Goal: Check status: Check status

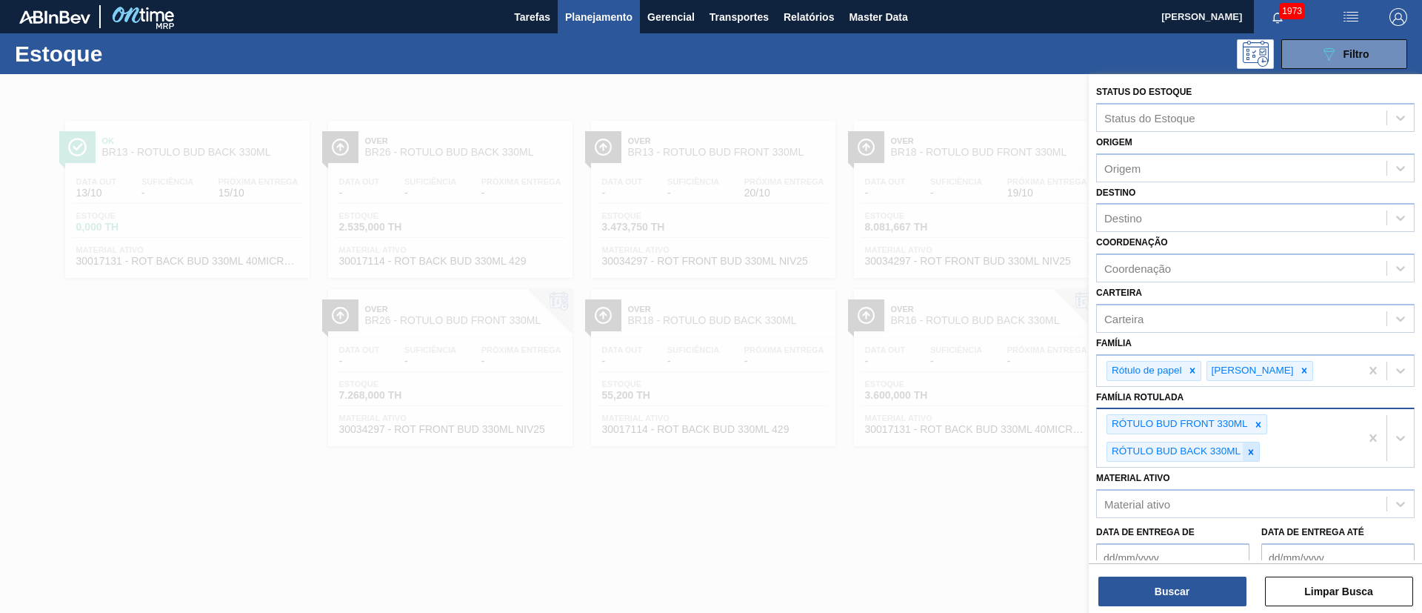
click at [1250, 452] on icon at bounding box center [1251, 452] width 10 height 10
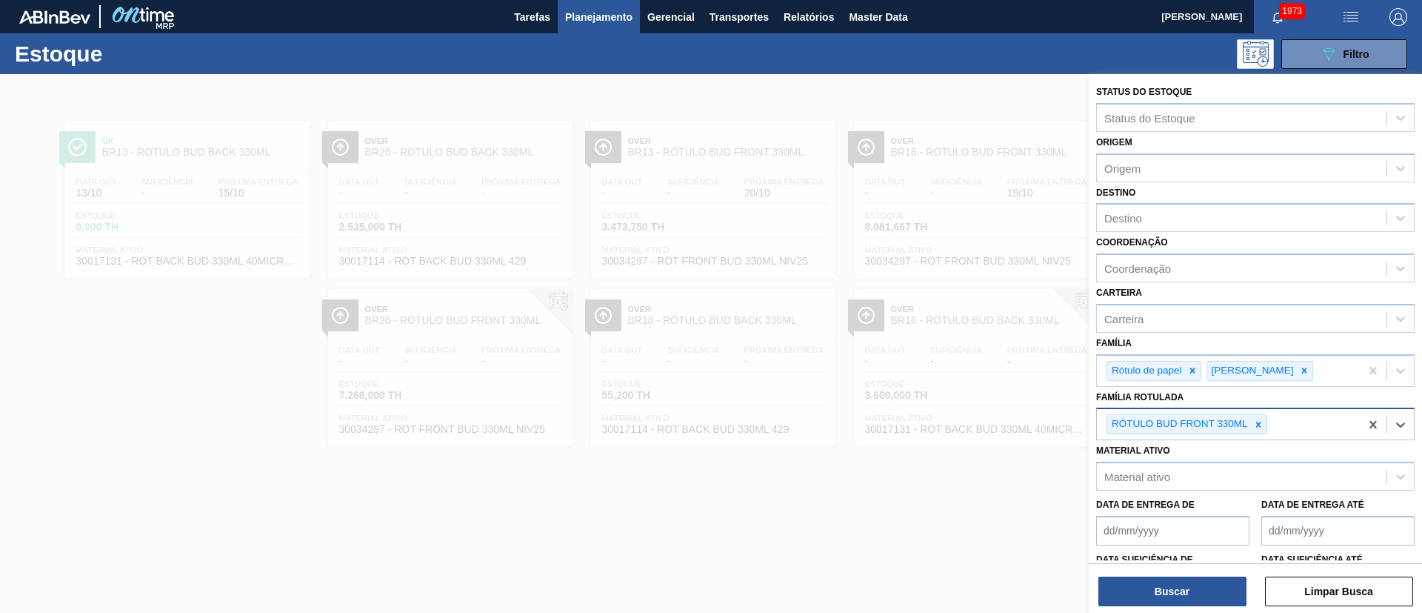
drag, startPoint x: 1258, startPoint y: 423, endPoint x: 1247, endPoint y: 415, distance: 13.2
click at [1258, 422] on icon at bounding box center [1258, 424] width 10 height 10
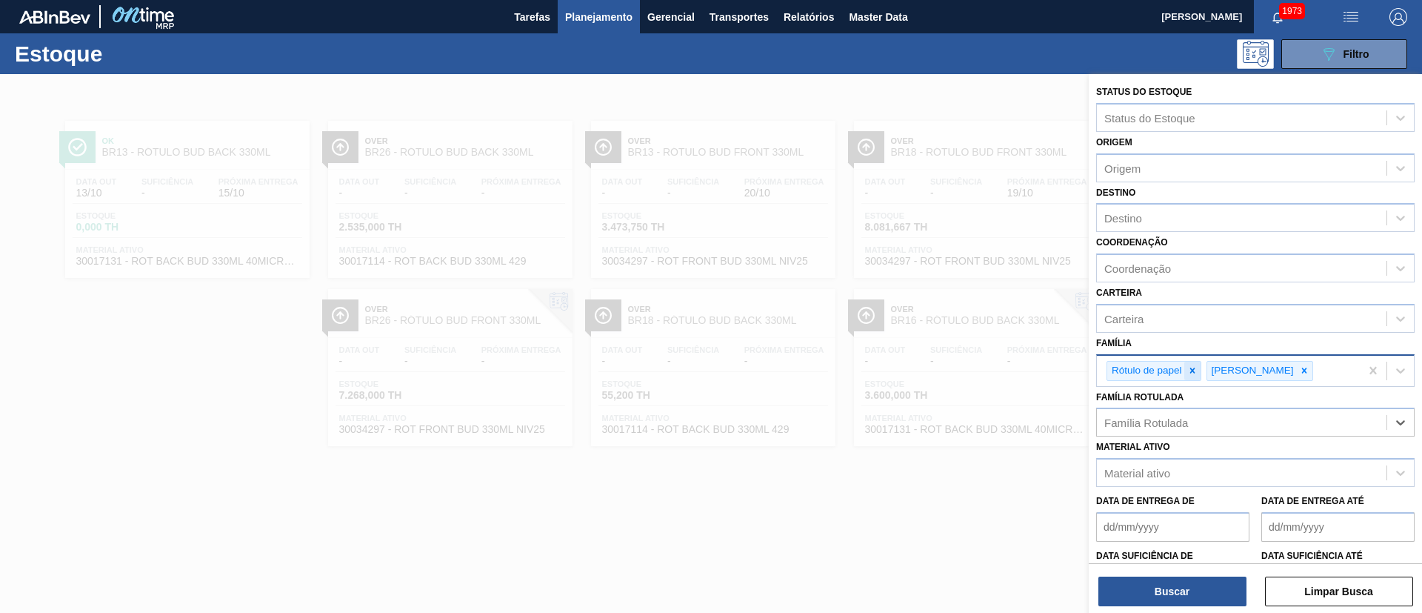
click at [1190, 364] on div at bounding box center [1192, 370] width 16 height 19
click at [1199, 375] on icon at bounding box center [1204, 370] width 10 height 10
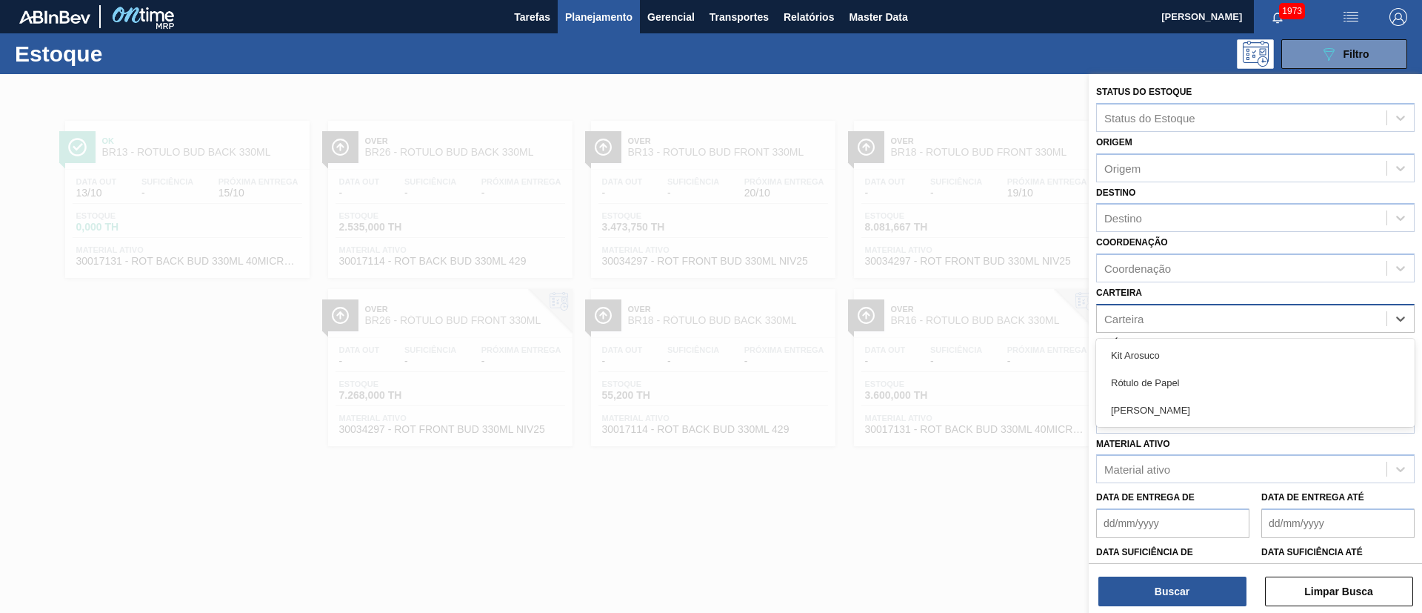
click at [1121, 328] on div "Carteira" at bounding box center [1242, 317] width 290 height 21
click at [1393, 21] on img "button" at bounding box center [1399, 17] width 18 height 18
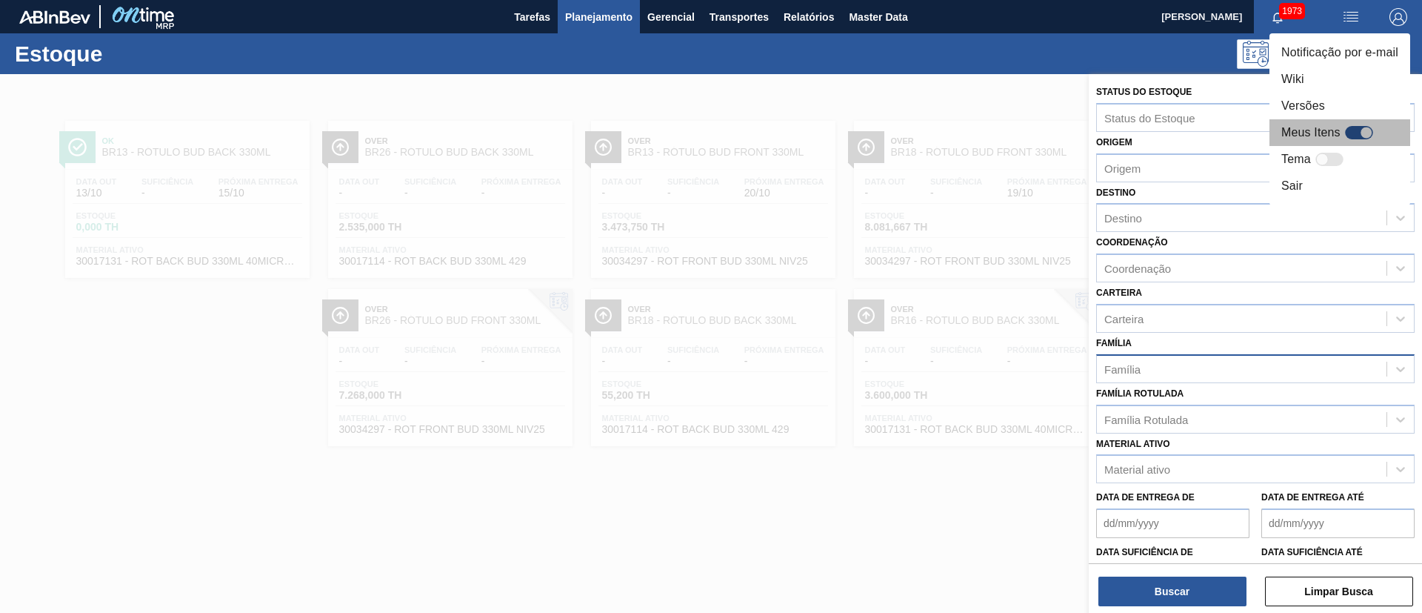
click at [1356, 135] on div at bounding box center [1359, 132] width 28 height 13
checkbox input "true"
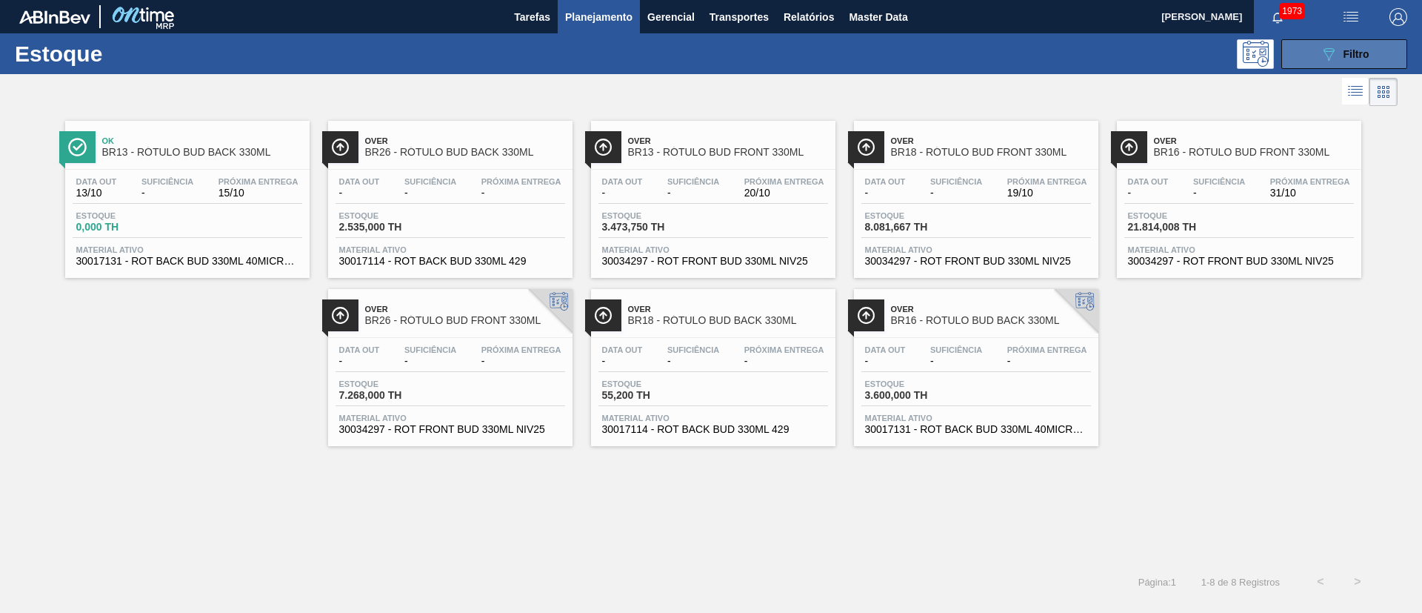
click at [1324, 54] on icon "089F7B8B-B2A5-4AFE-B5C0-19BA573D28AC" at bounding box center [1329, 54] width 18 height 18
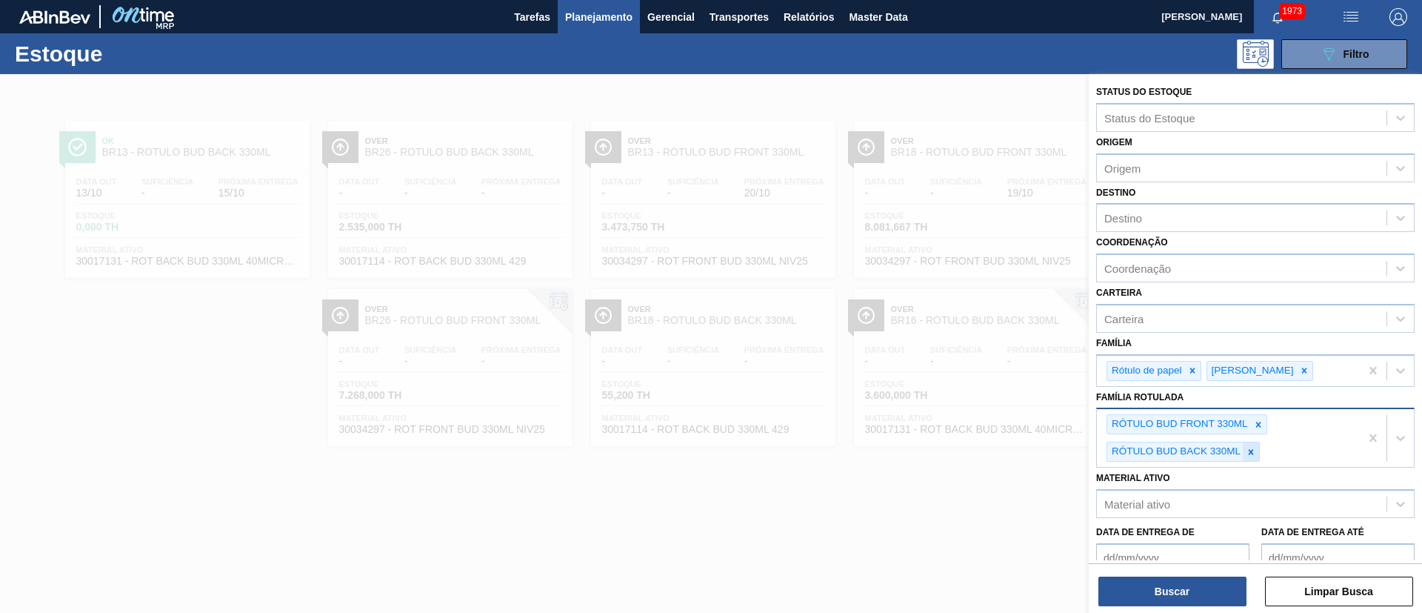
click at [1254, 450] on icon at bounding box center [1251, 452] width 10 height 10
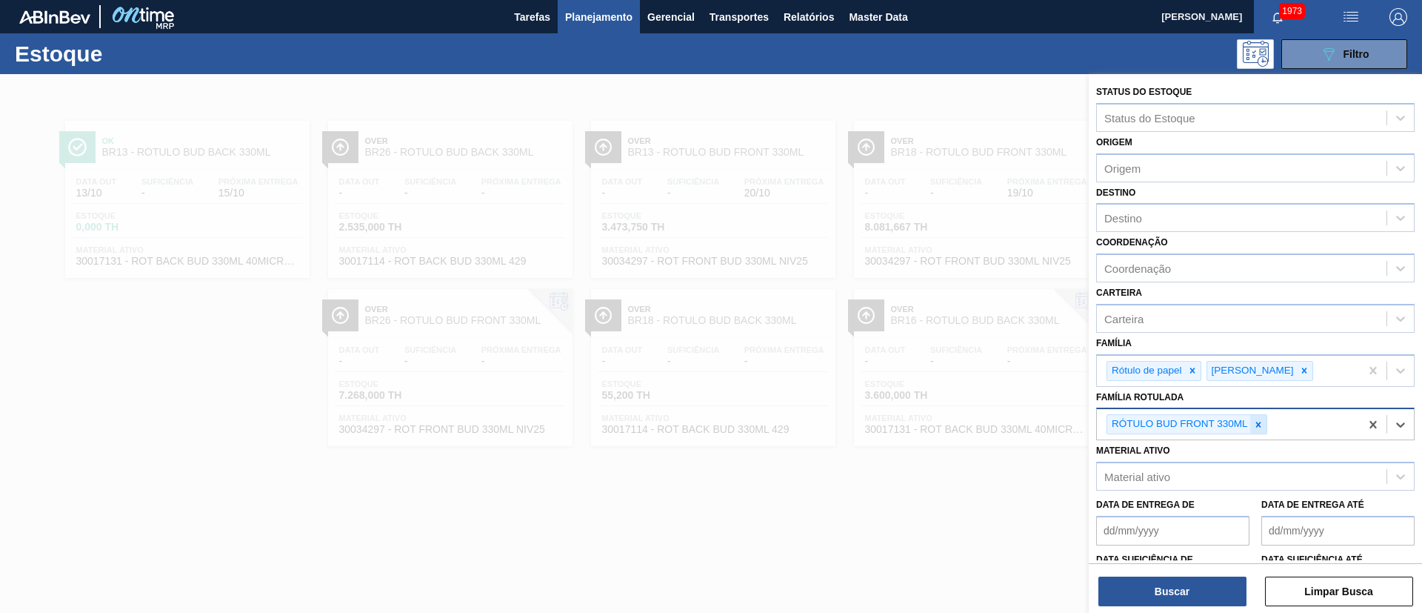
click at [1261, 429] on icon at bounding box center [1258, 424] width 10 height 10
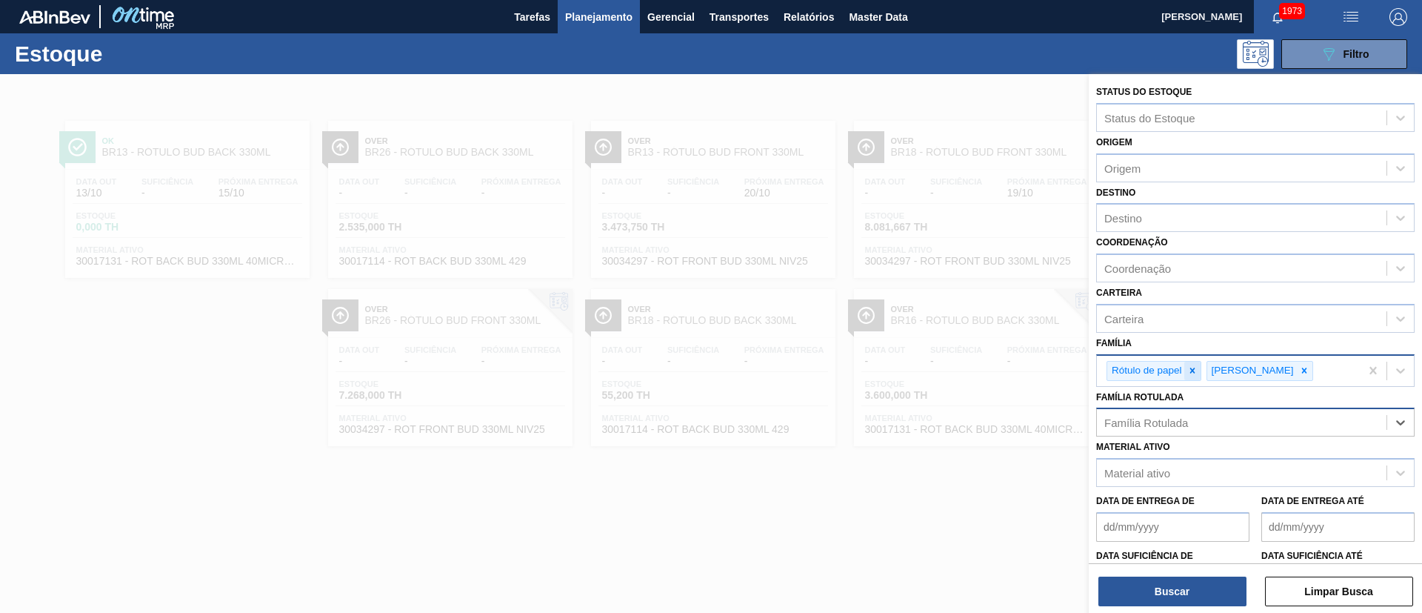
click at [1189, 371] on icon at bounding box center [1192, 370] width 10 height 10
click at [1202, 371] on icon at bounding box center [1204, 370] width 5 height 5
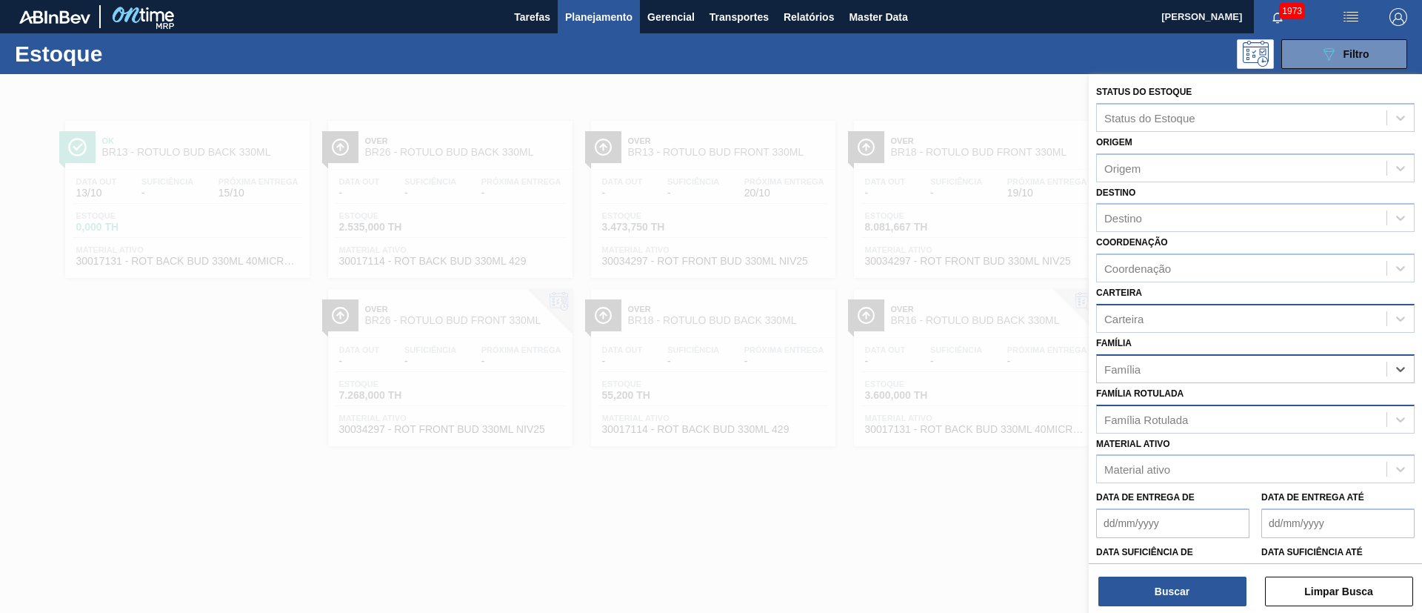
click at [1114, 325] on div "Carteira" at bounding box center [1242, 317] width 290 height 21
type input "RÓTULO P"
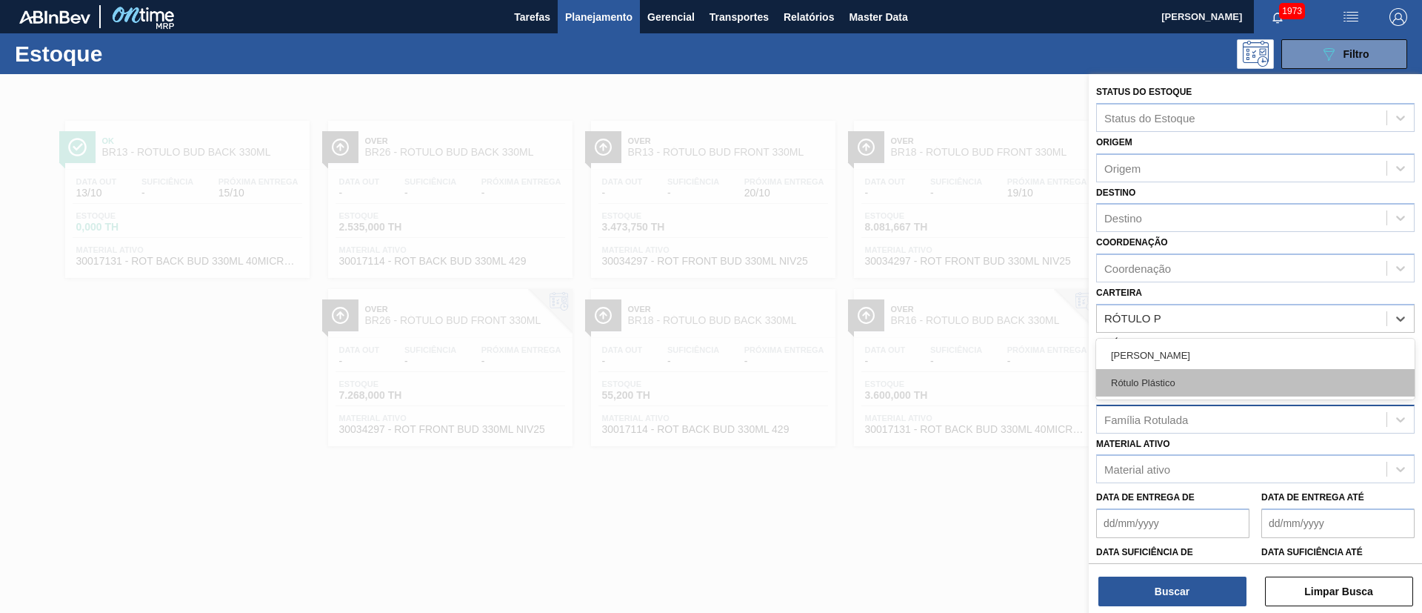
click at [1150, 383] on div "Rótulo Plástico" at bounding box center [1255, 382] width 319 height 27
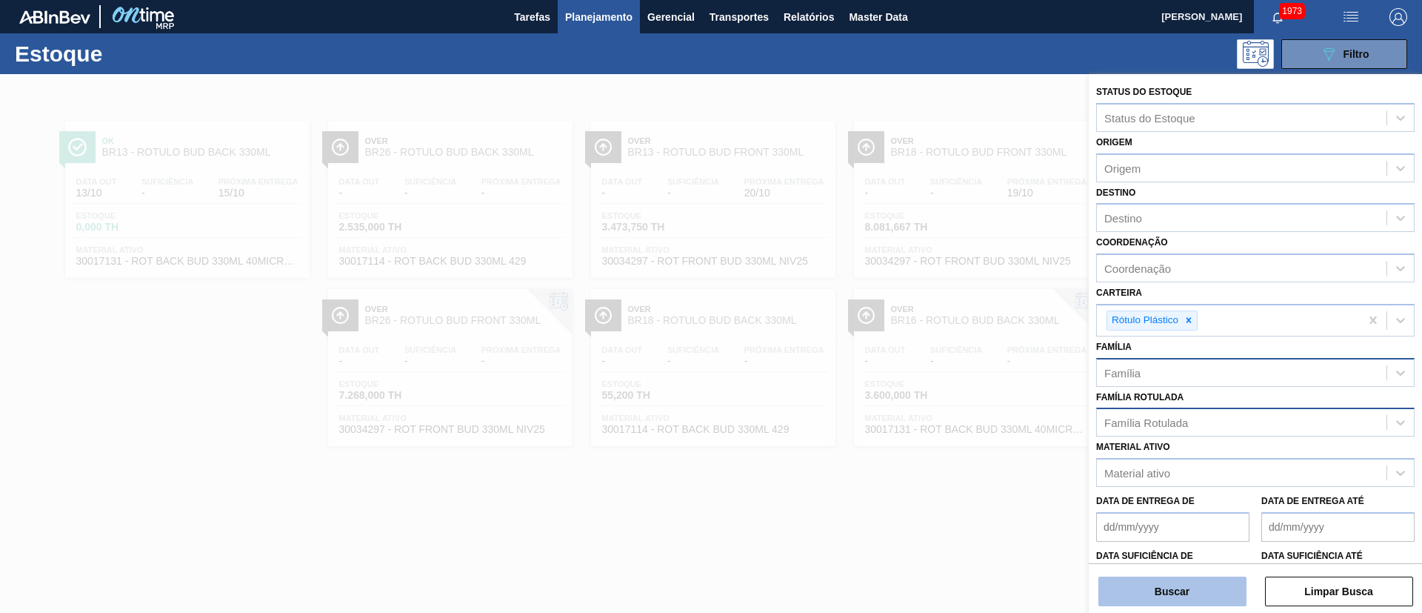
click at [1168, 578] on button "Buscar" at bounding box center [1172, 591] width 148 height 30
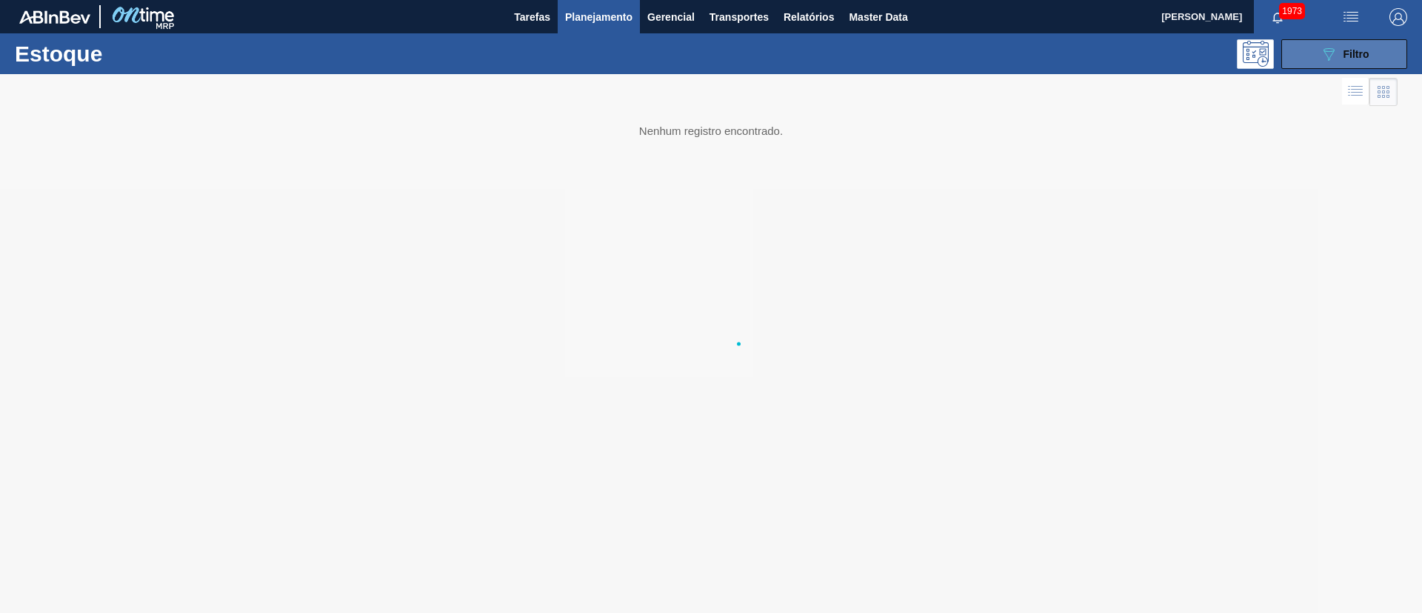
click at [1339, 47] on div "089F7B8B-B2A5-4AFE-B5C0-19BA573D28AC Filtro" at bounding box center [1345, 54] width 50 height 18
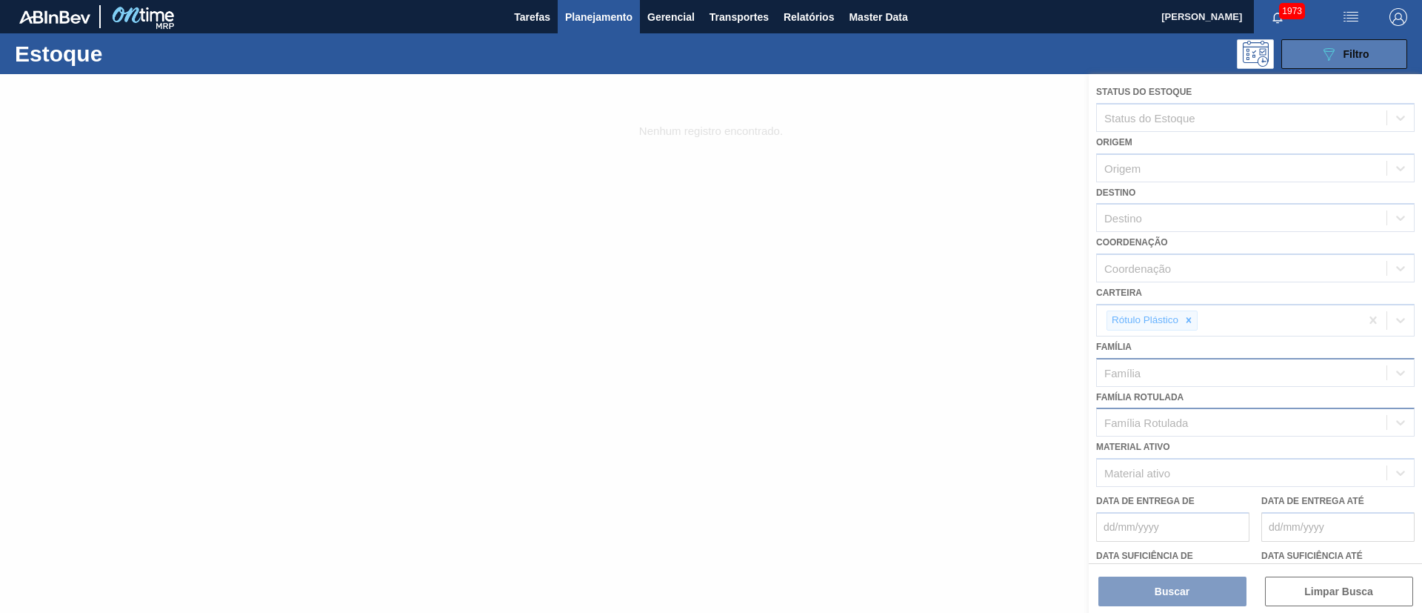
click at [1366, 59] on div "089F7B8B-B2A5-4AFE-B5C0-19BA573D28AC Filtro" at bounding box center [1345, 54] width 50 height 18
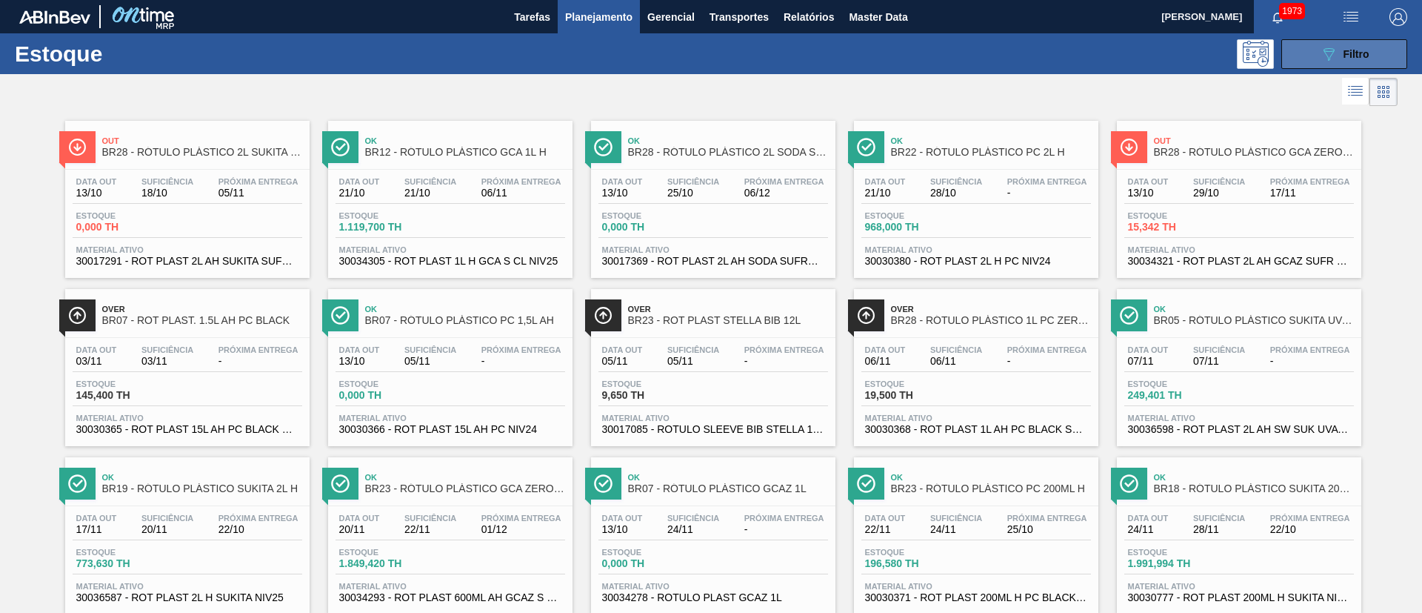
click at [1298, 56] on button "089F7B8B-B2A5-4AFE-B5C0-19BA573D28AC Filtro" at bounding box center [1344, 54] width 126 height 30
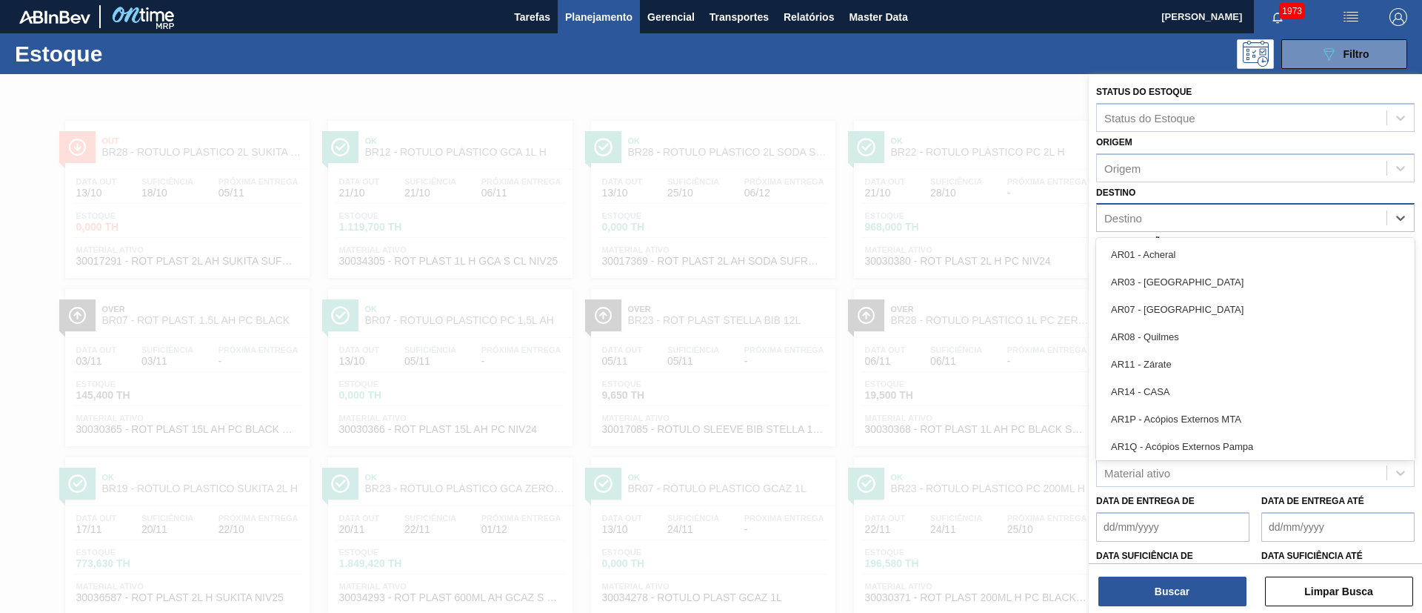
click at [1130, 216] on div "Destino" at bounding box center [1123, 218] width 38 height 13
type input "BR15"
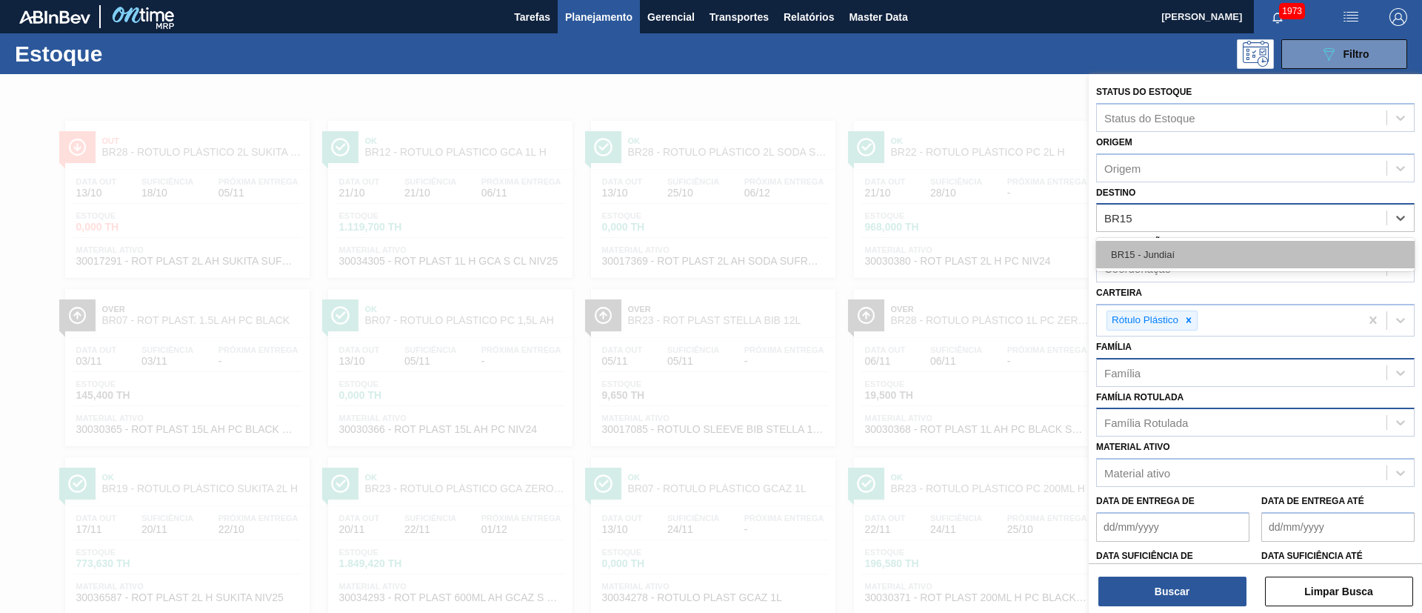
click at [1165, 263] on div "BR15 - Jundiaí" at bounding box center [1255, 254] width 319 height 27
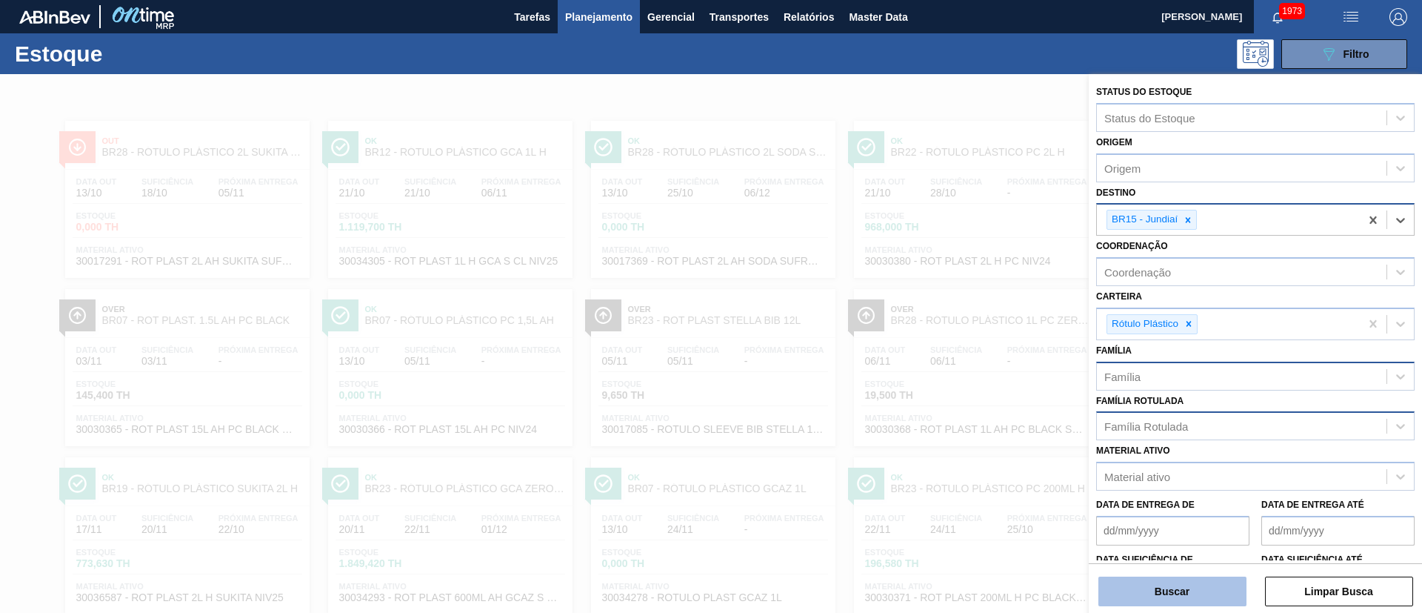
click at [1140, 588] on button "Buscar" at bounding box center [1172, 591] width 148 height 30
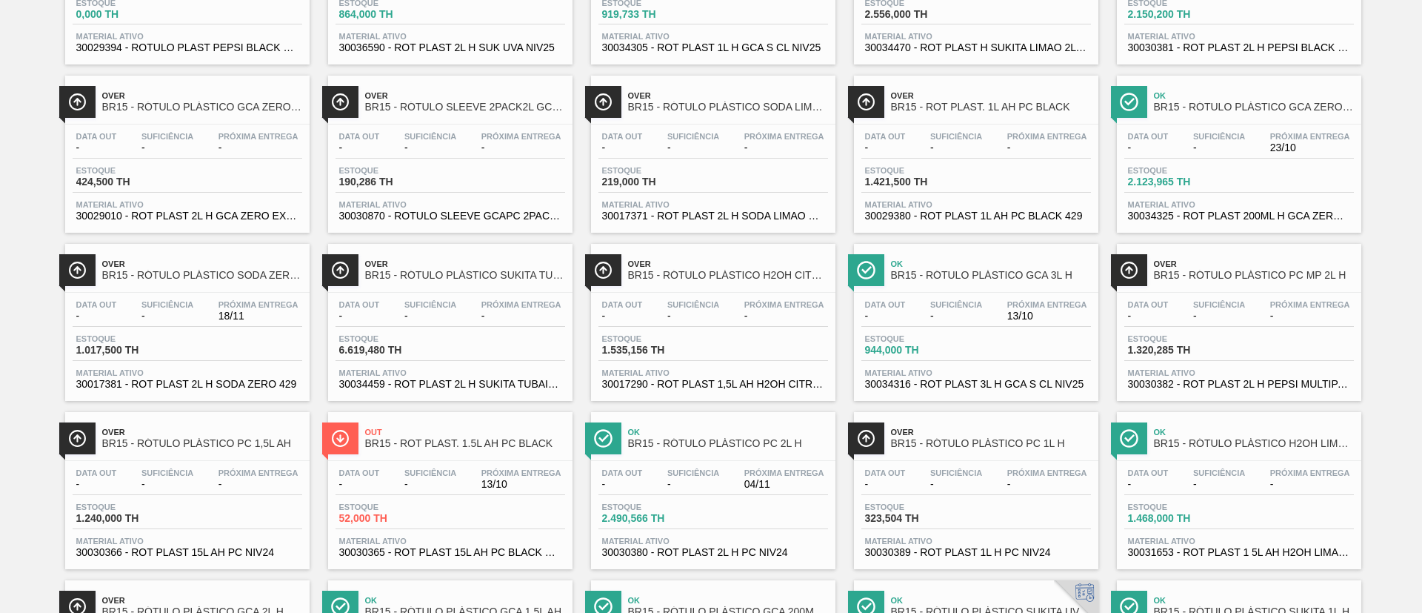
scroll to position [1215, 0]
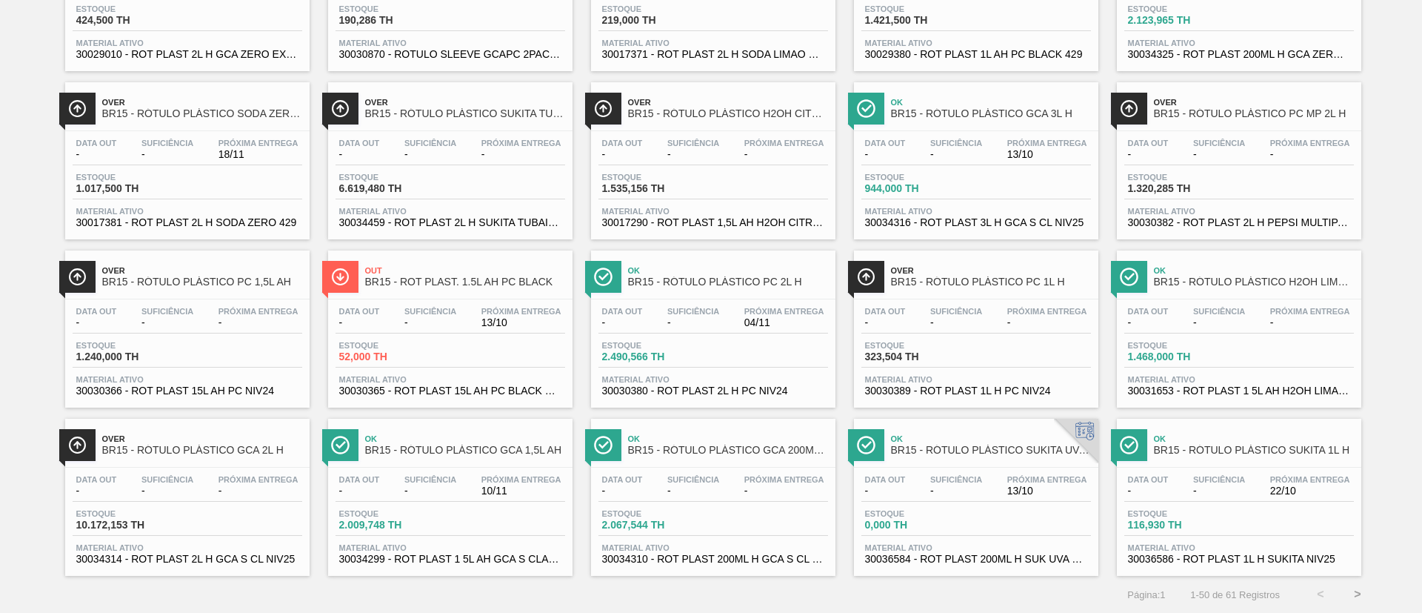
click at [1364, 592] on button ">" at bounding box center [1357, 594] width 37 height 37
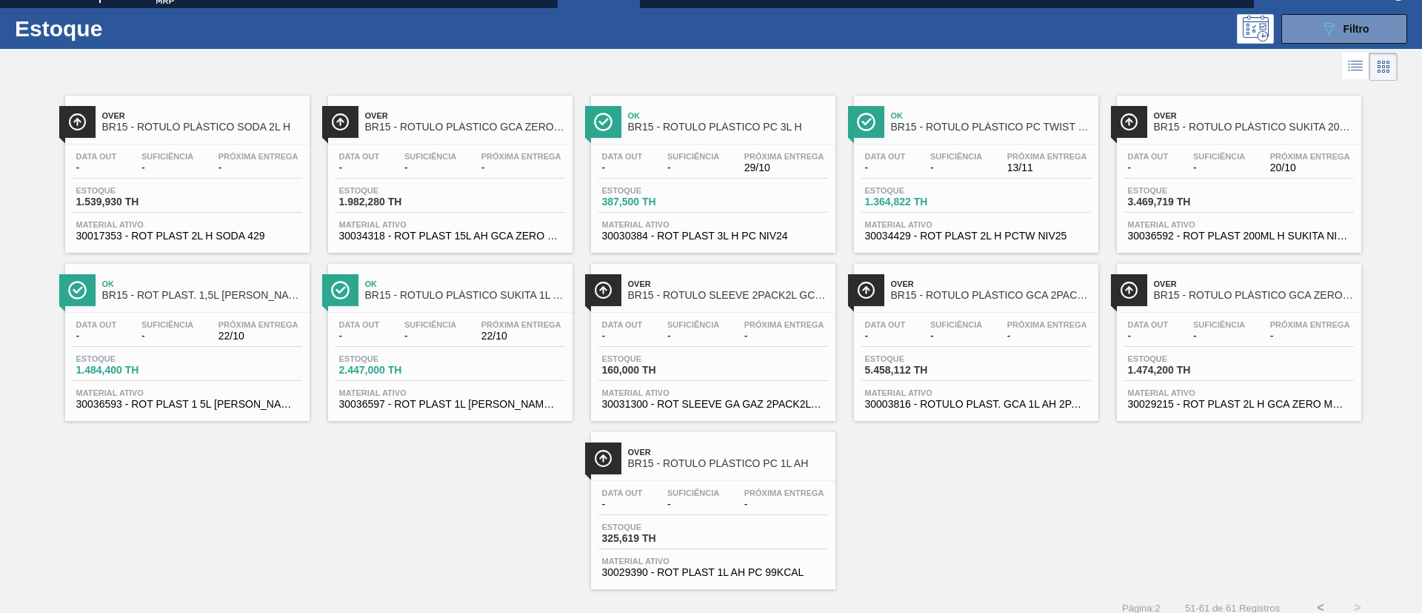
scroll to position [39, 0]
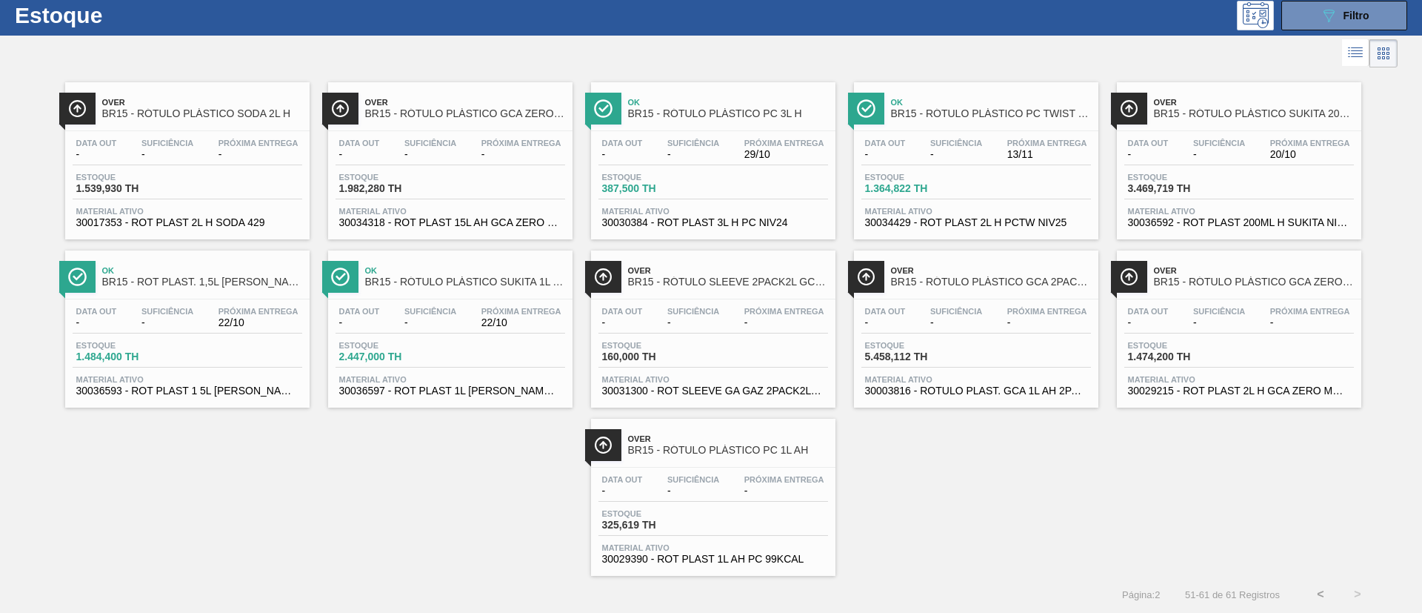
click at [1318, 593] on button "<" at bounding box center [1320, 594] width 37 height 37
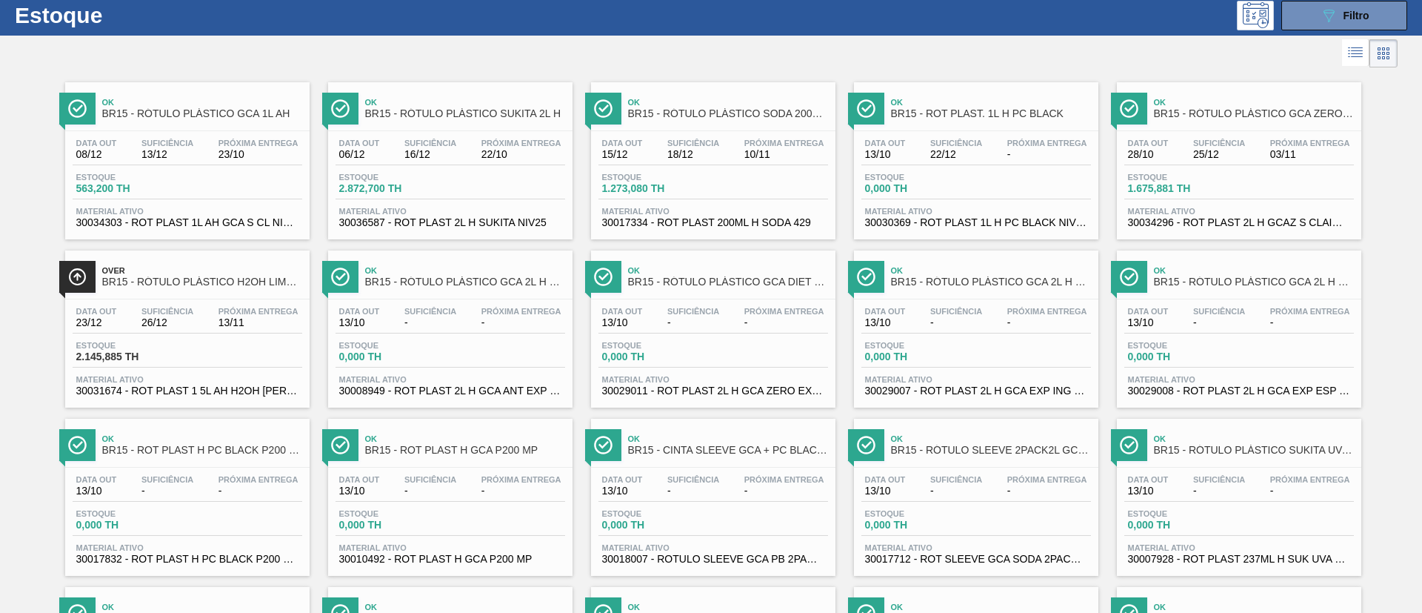
scroll to position [0, 0]
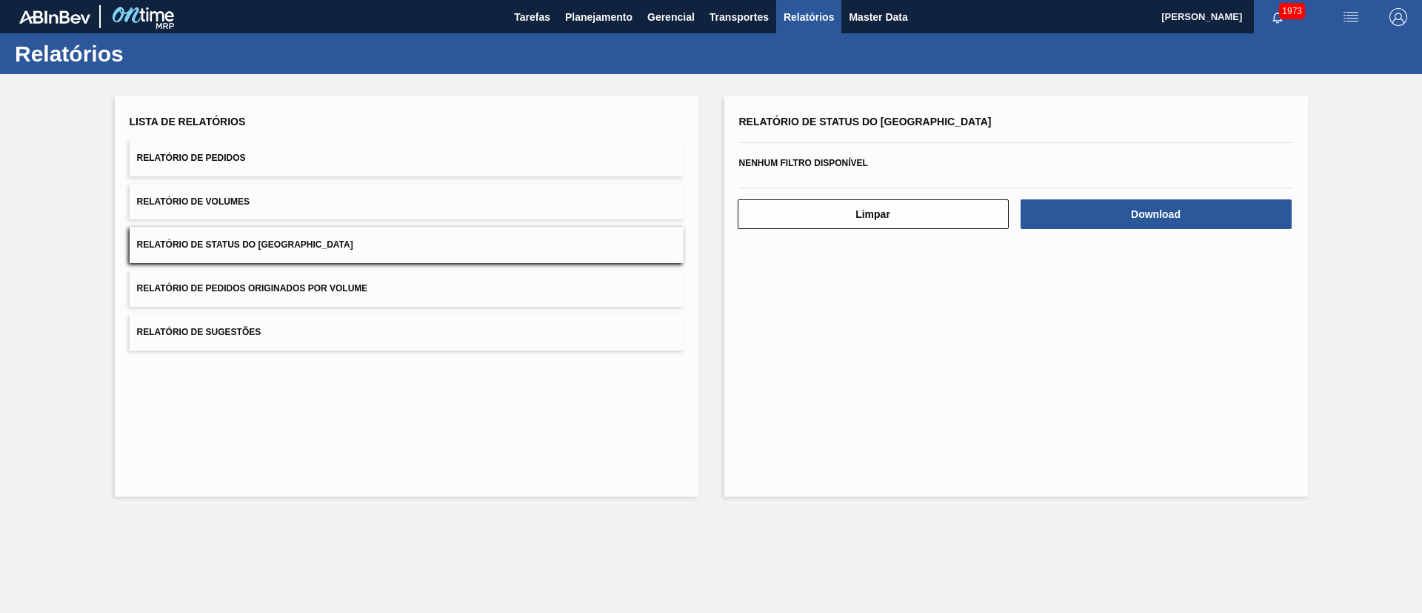
checkbox input "false"
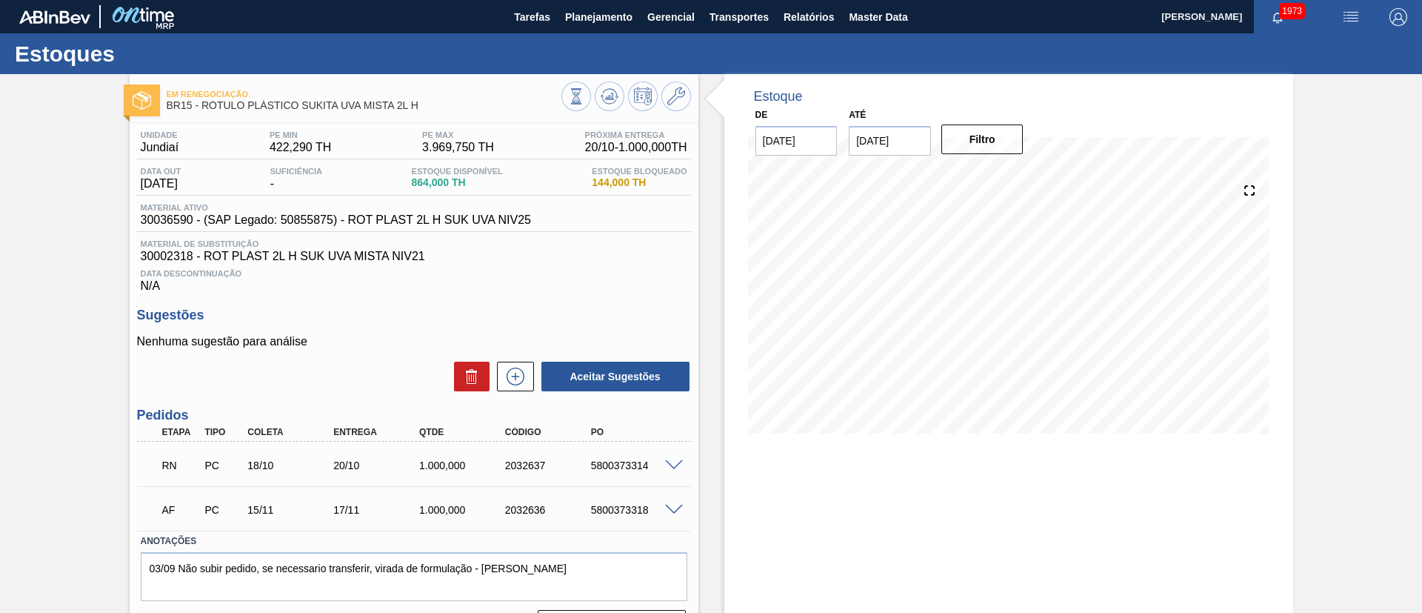
click at [668, 461] on span at bounding box center [674, 465] width 18 height 11
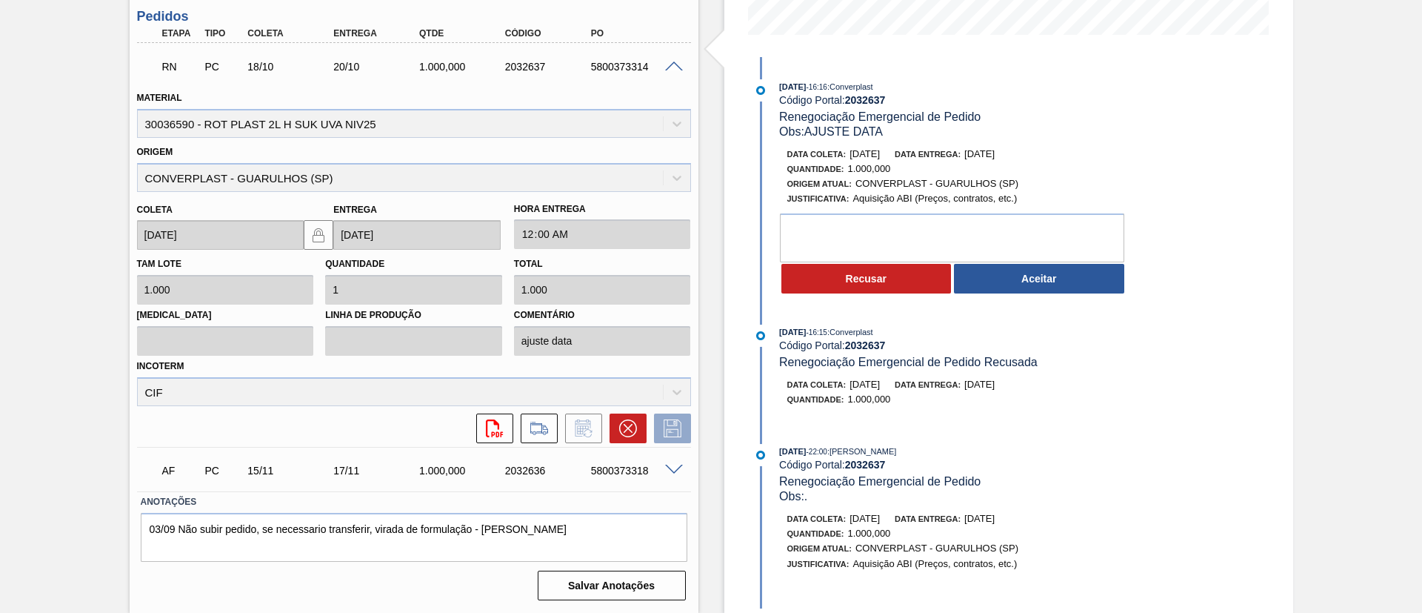
scroll to position [176, 0]
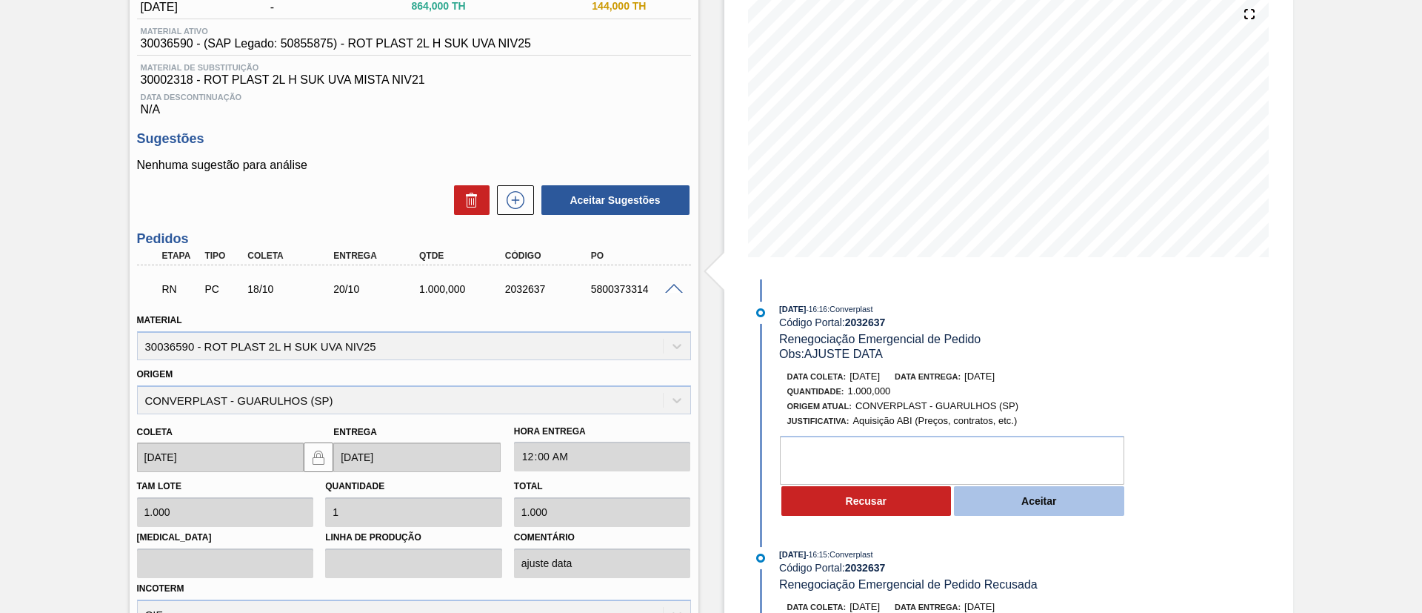
click at [1040, 506] on button "Aceitar" at bounding box center [1039, 501] width 170 height 30
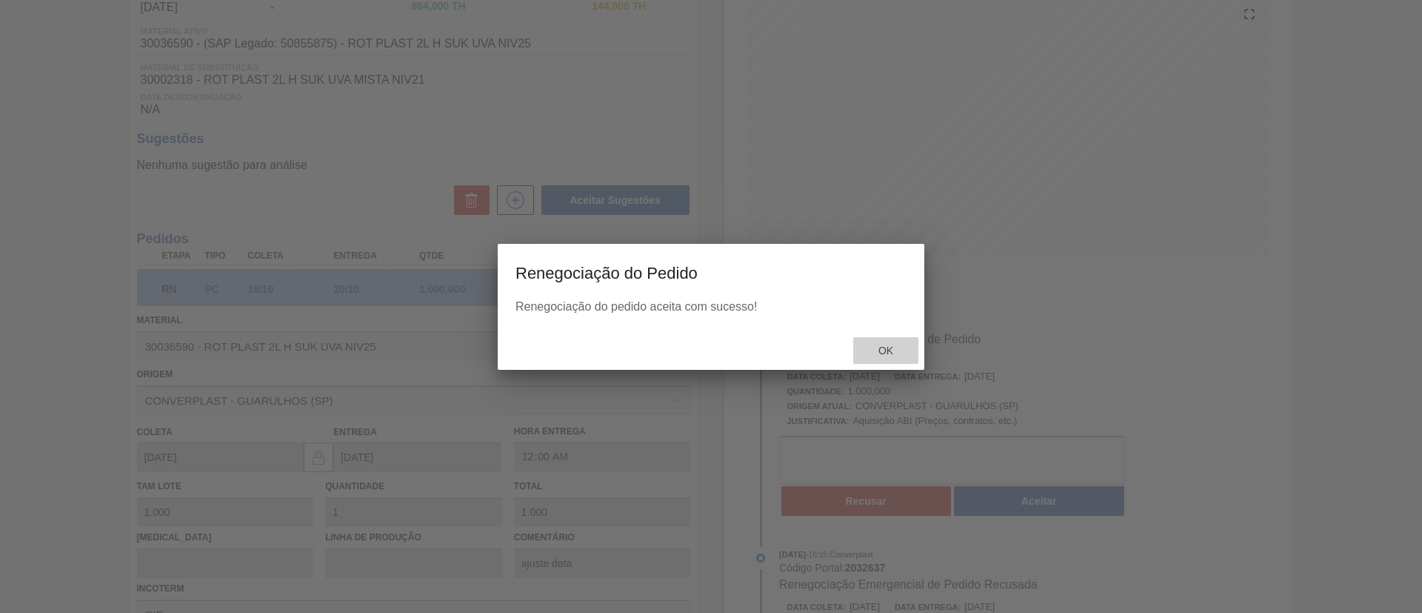
click at [893, 339] on div "Ok" at bounding box center [885, 350] width 65 height 27
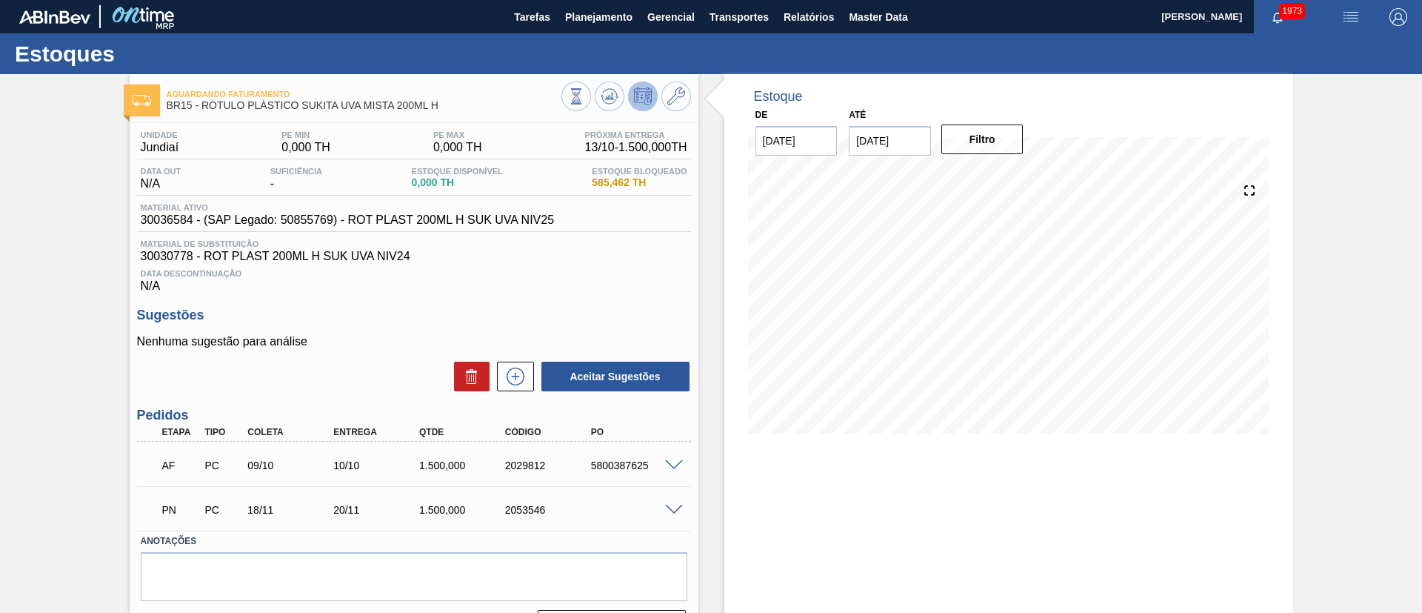
click at [673, 505] on span at bounding box center [674, 509] width 18 height 11
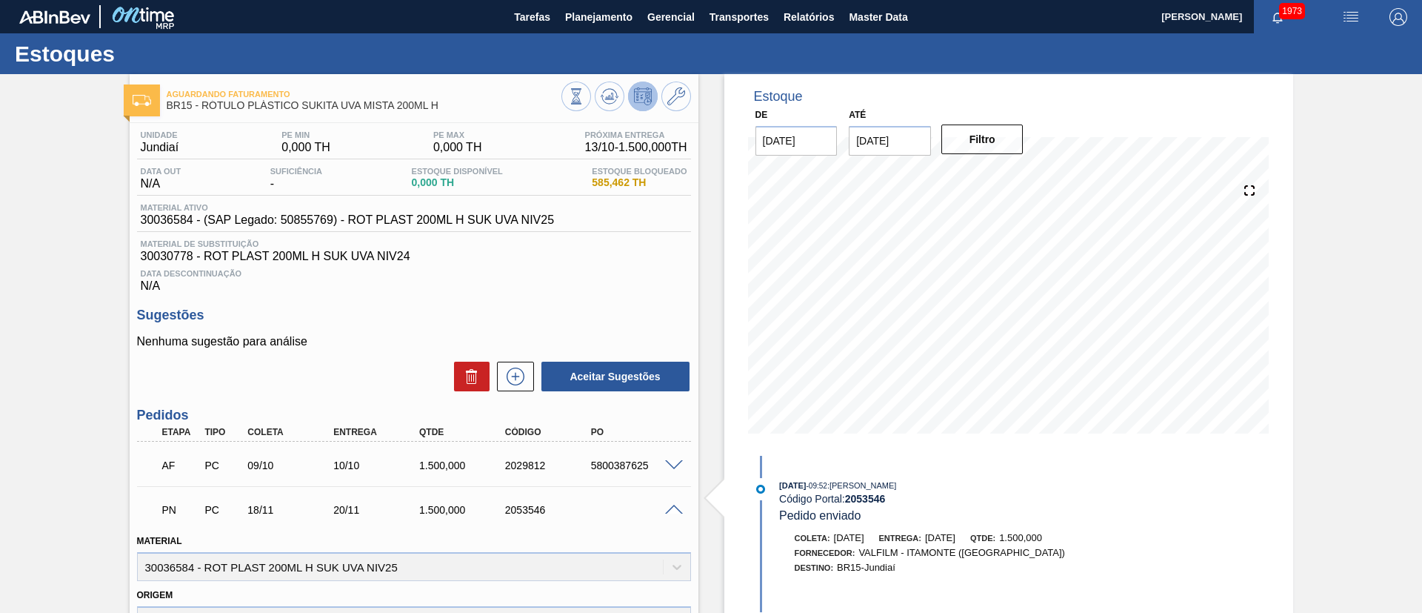
click at [893, 137] on input "[DATE]" at bounding box center [890, 141] width 82 height 30
click at [1010, 322] on div "1" at bounding box center [1011, 320] width 20 height 20
click at [881, 139] on input "01/11/2025" at bounding box center [890, 141] width 82 height 30
click at [1005, 305] on div "22" at bounding box center [1011, 296] width 20 height 20
type input "22/11/2025"
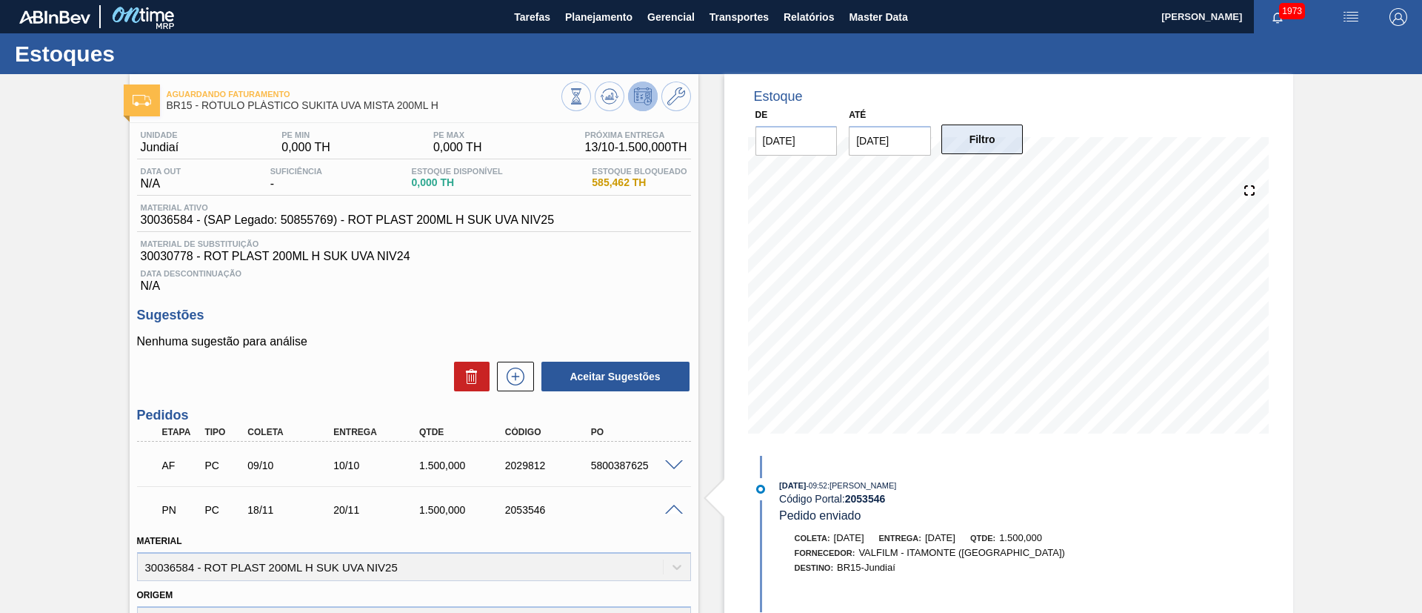
click at [970, 137] on button "Filtro" at bounding box center [982, 139] width 82 height 30
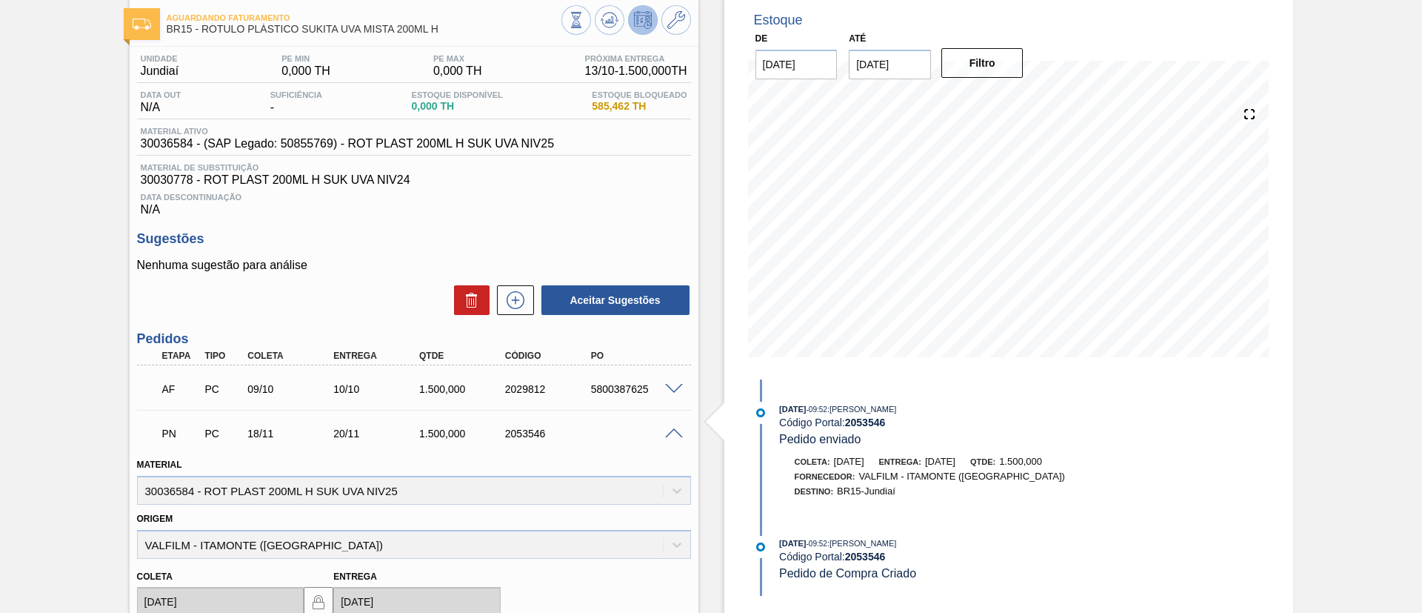
scroll to position [111, 0]
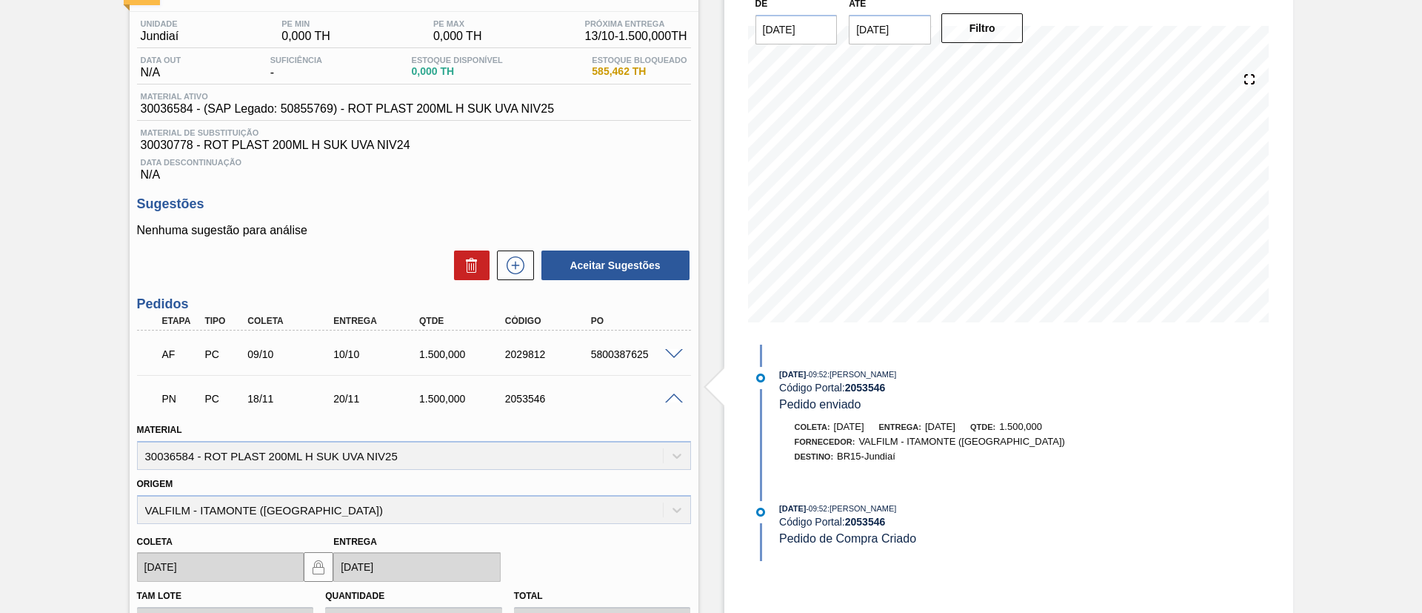
click at [670, 354] on span at bounding box center [674, 354] width 18 height 11
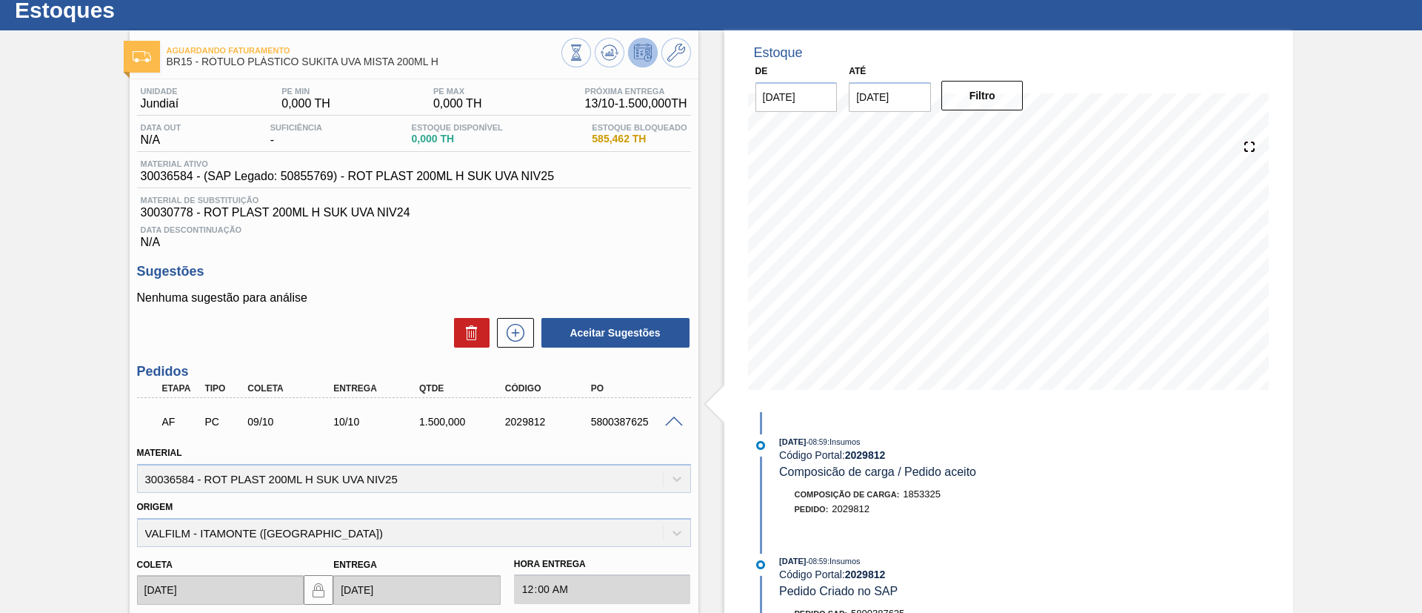
scroll to position [0, 0]
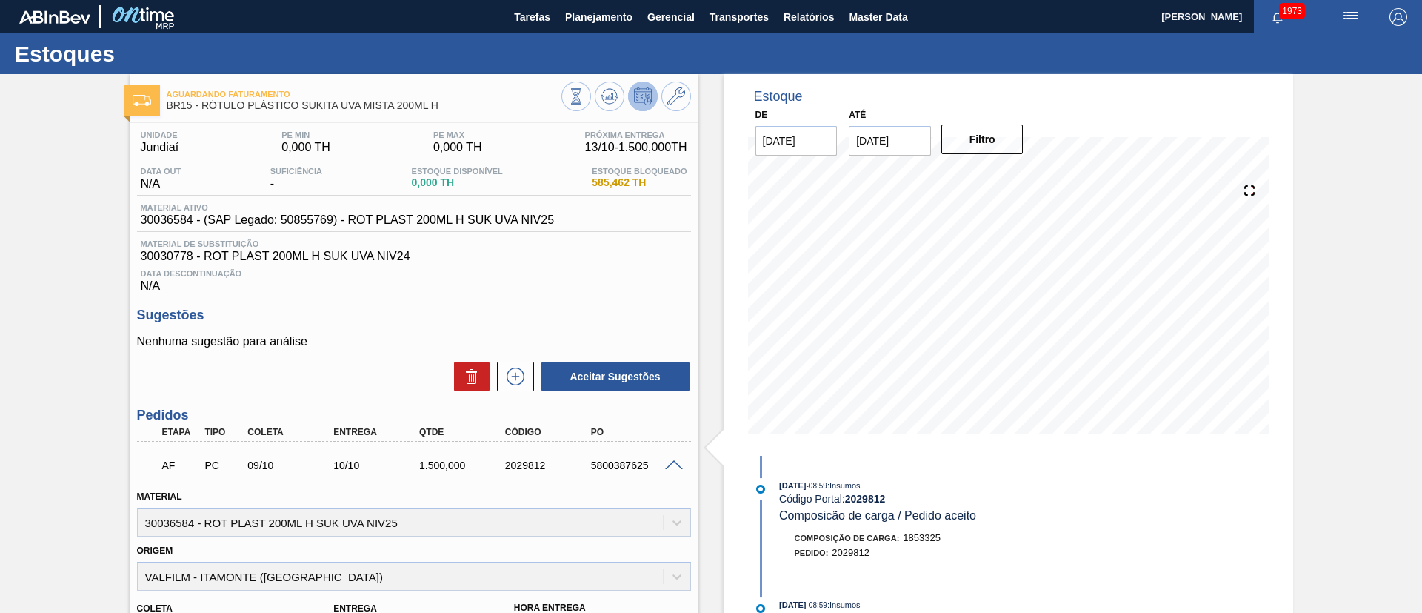
drag, startPoint x: 67, startPoint y: 141, endPoint x: 160, endPoint y: 9, distance: 161.1
